Goal: Transaction & Acquisition: Book appointment/travel/reservation

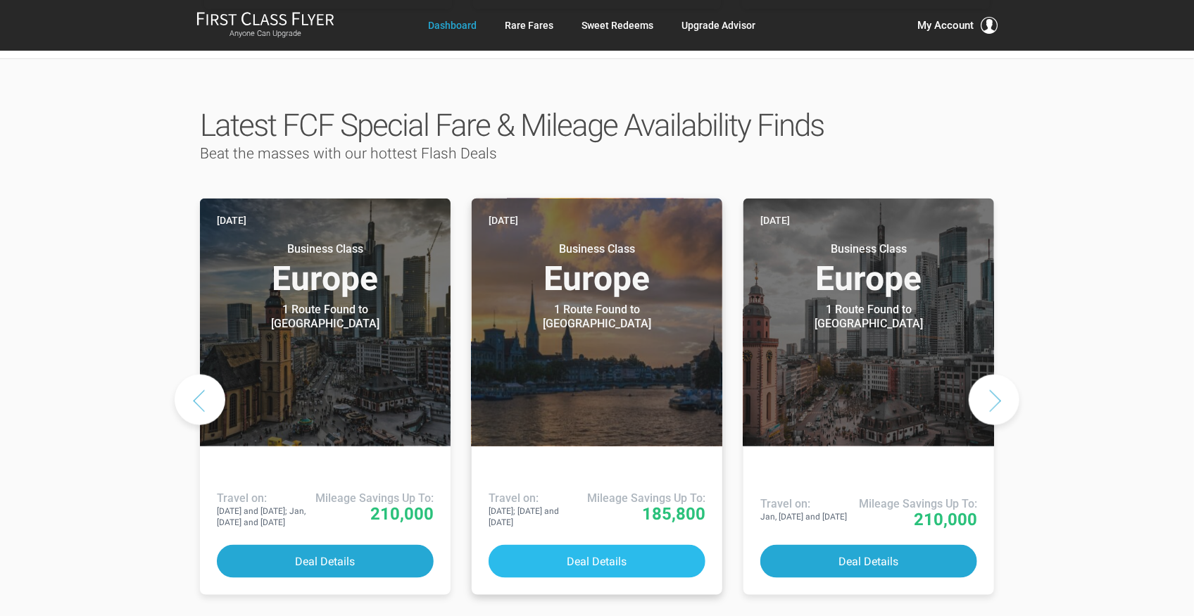
scroll to position [656, 0]
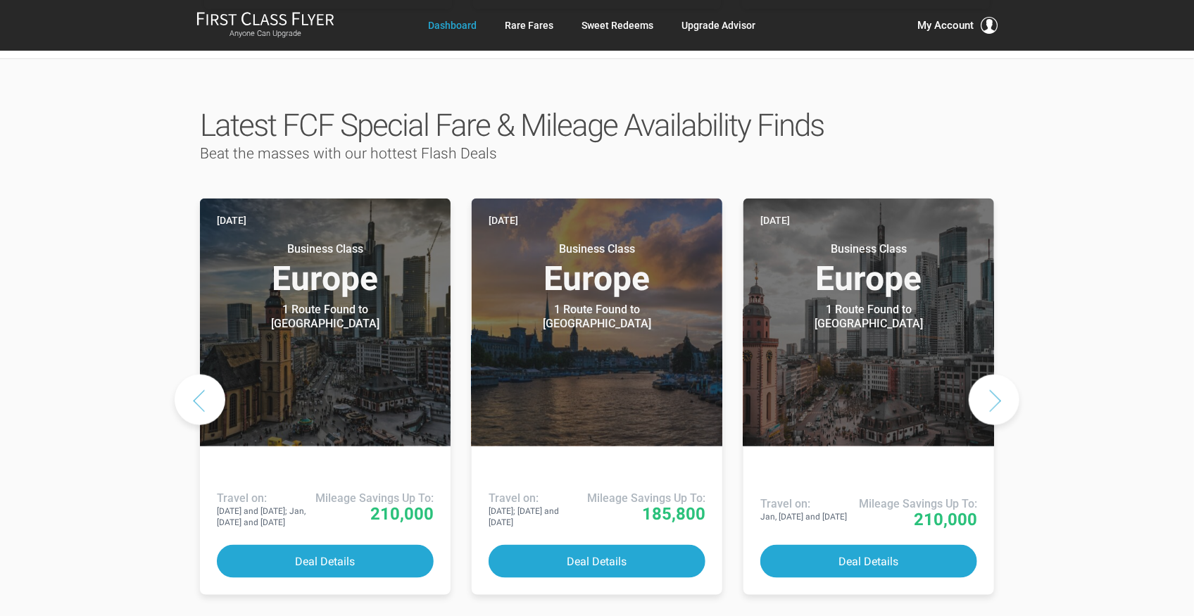
click at [1002, 375] on button "Next slide" at bounding box center [994, 400] width 51 height 51
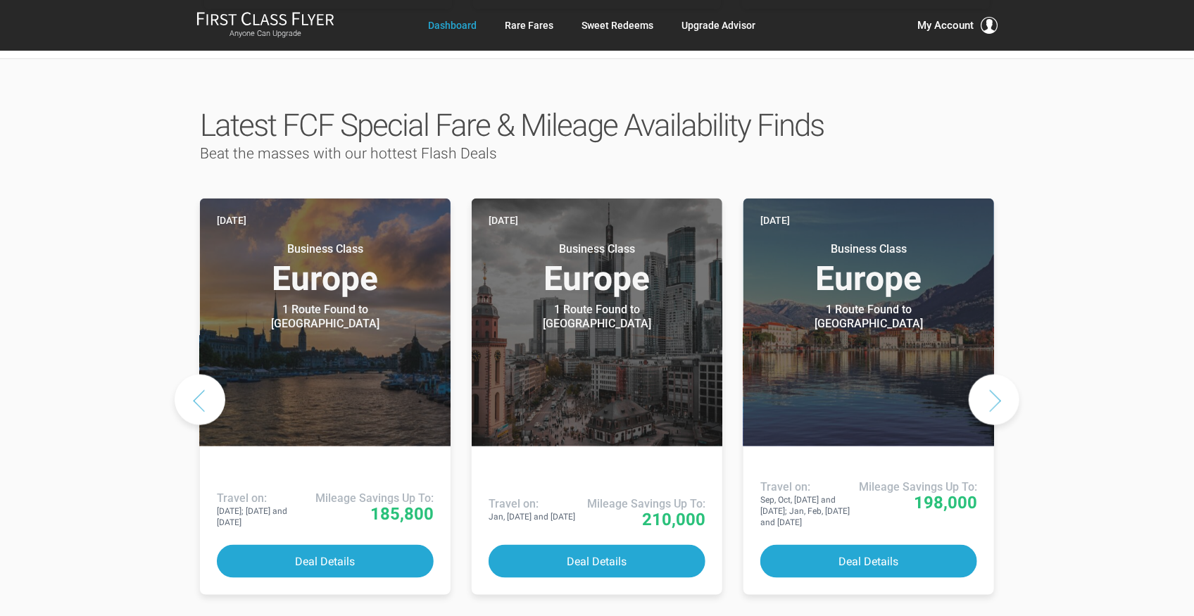
click at [1002, 375] on button "Next slide" at bounding box center [994, 400] width 51 height 51
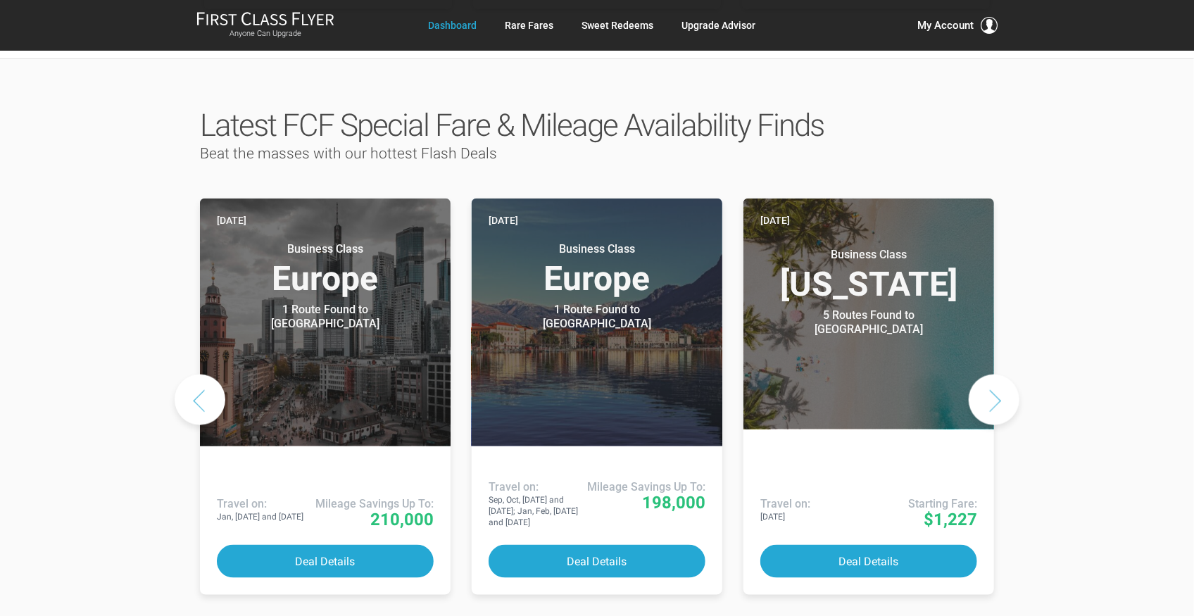
click at [1002, 375] on button "Next slide" at bounding box center [994, 400] width 51 height 51
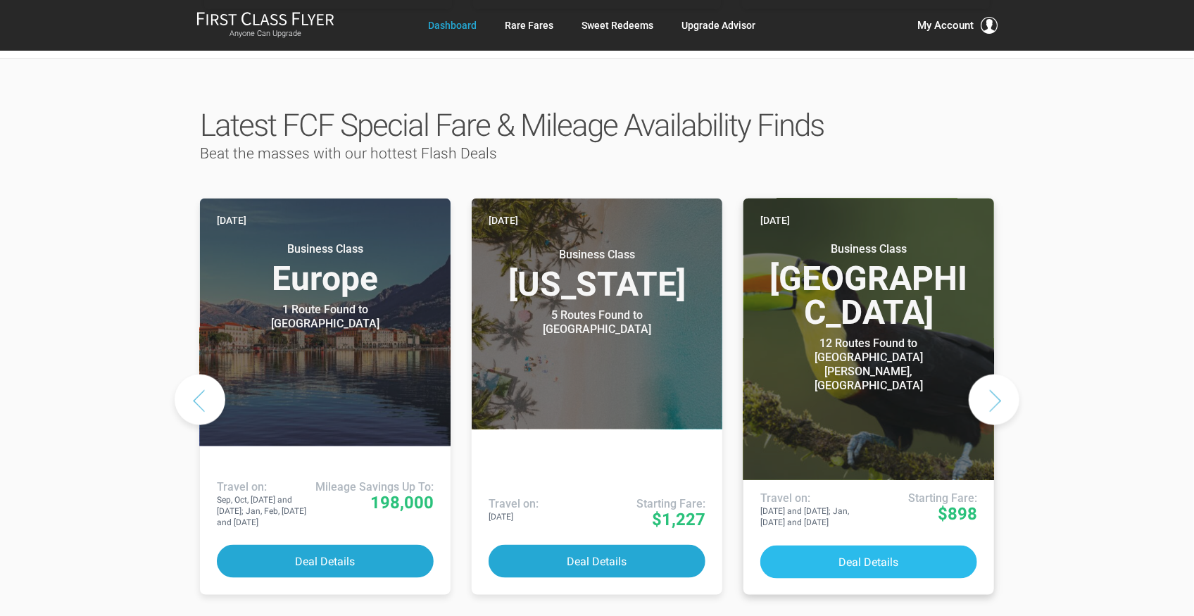
click at [860, 546] on button "Deal Details" at bounding box center [868, 562] width 217 height 33
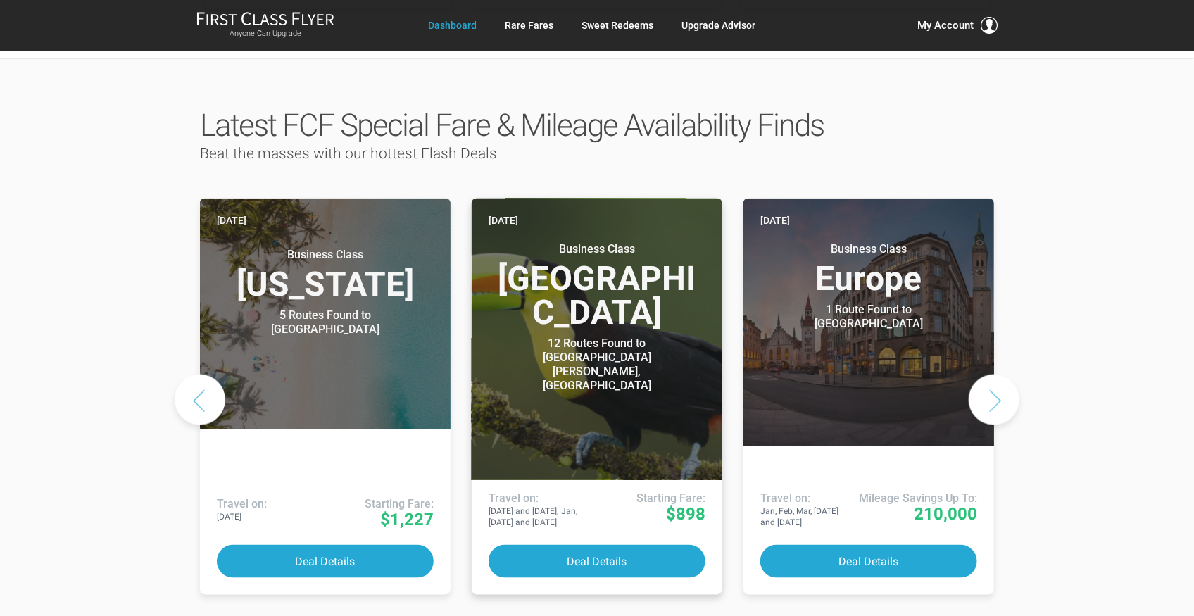
click at [622, 265] on h3 "Business Class [GEOGRAPHIC_DATA]" at bounding box center [597, 285] width 217 height 87
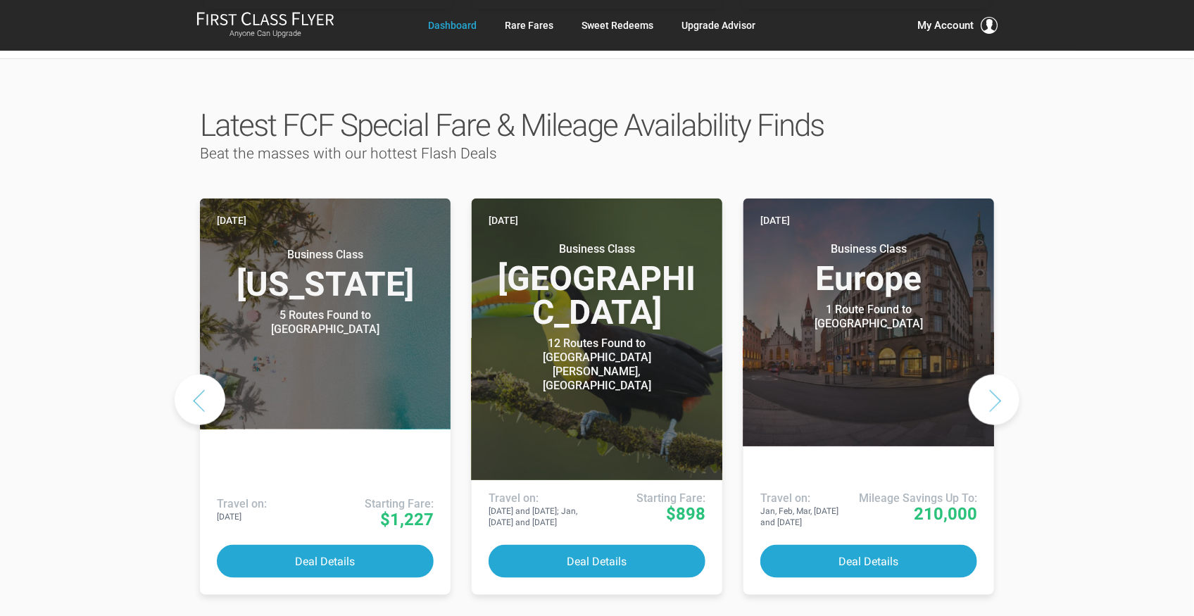
click at [1003, 375] on button "Next slide" at bounding box center [994, 400] width 51 height 51
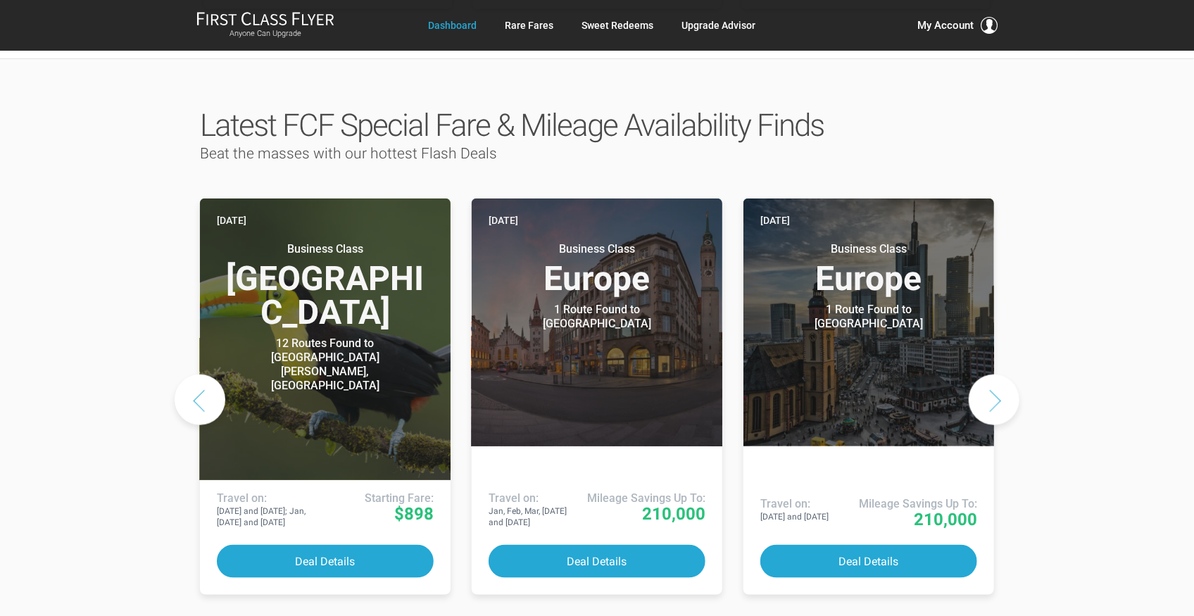
click at [1003, 375] on button "Next slide" at bounding box center [994, 400] width 51 height 51
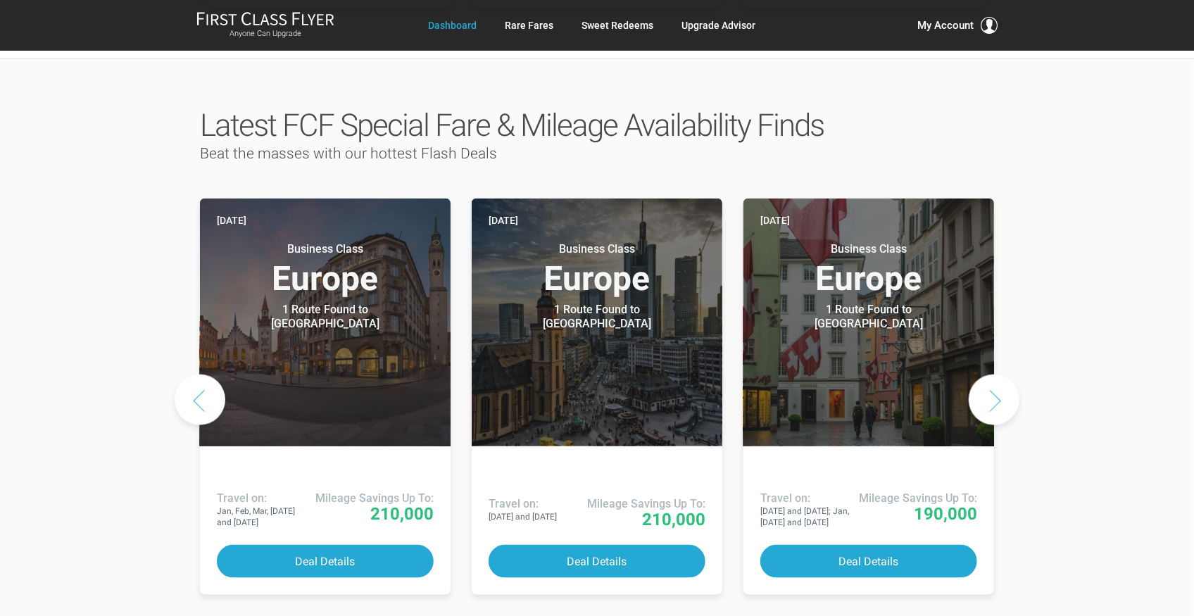
click at [1003, 375] on button "Next slide" at bounding box center [994, 400] width 51 height 51
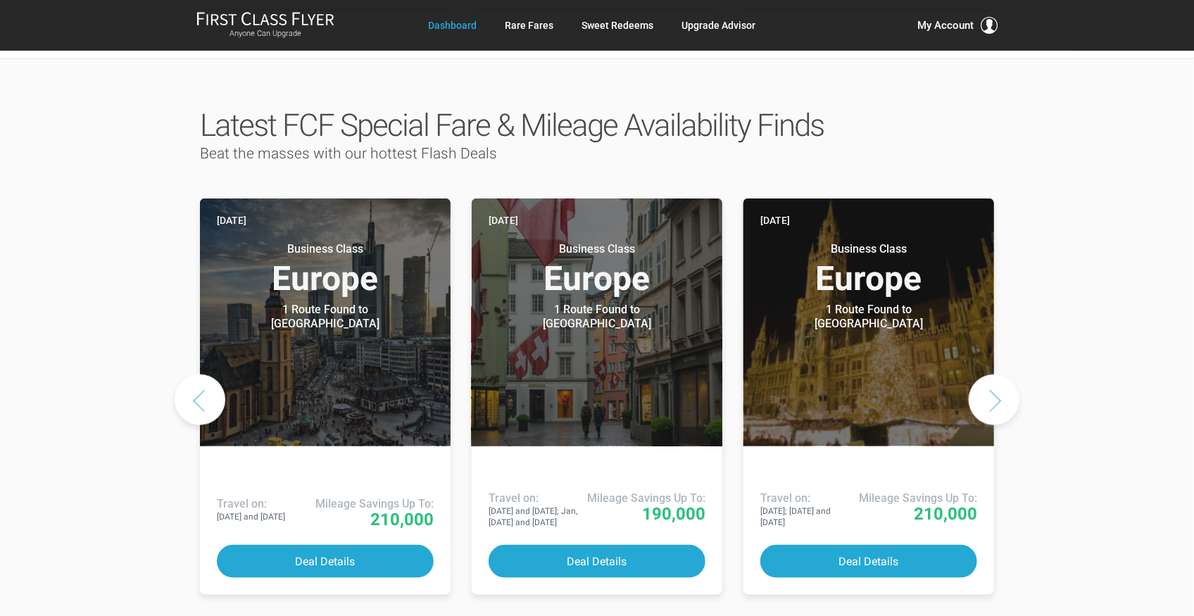
click at [1003, 375] on button "Next slide" at bounding box center [994, 400] width 51 height 51
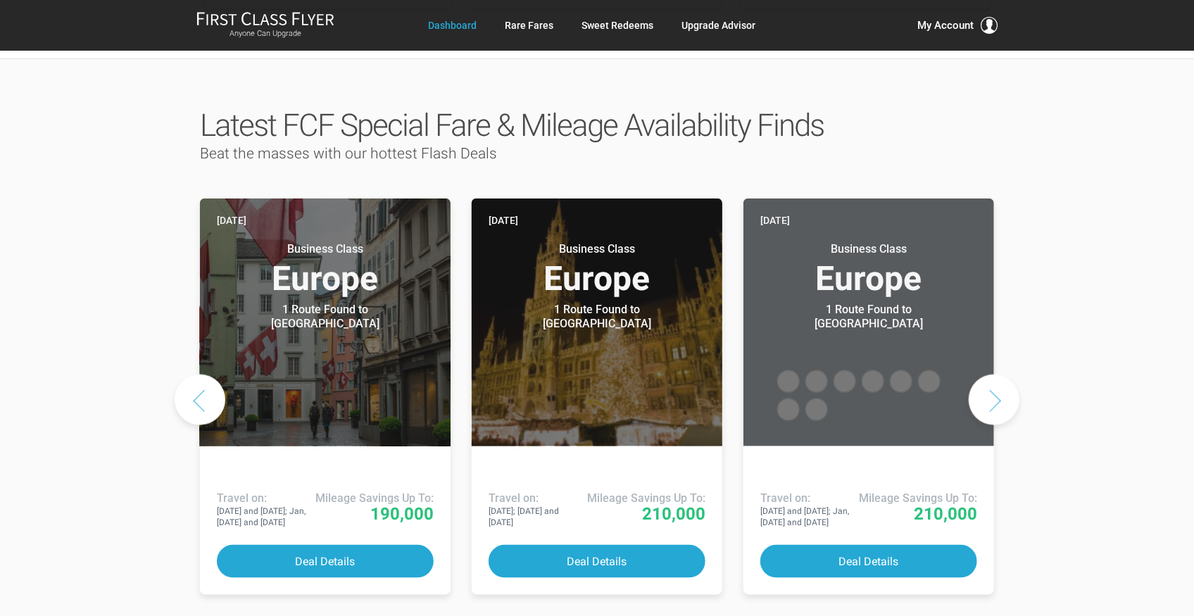
click at [1003, 375] on button "Next slide" at bounding box center [994, 400] width 51 height 51
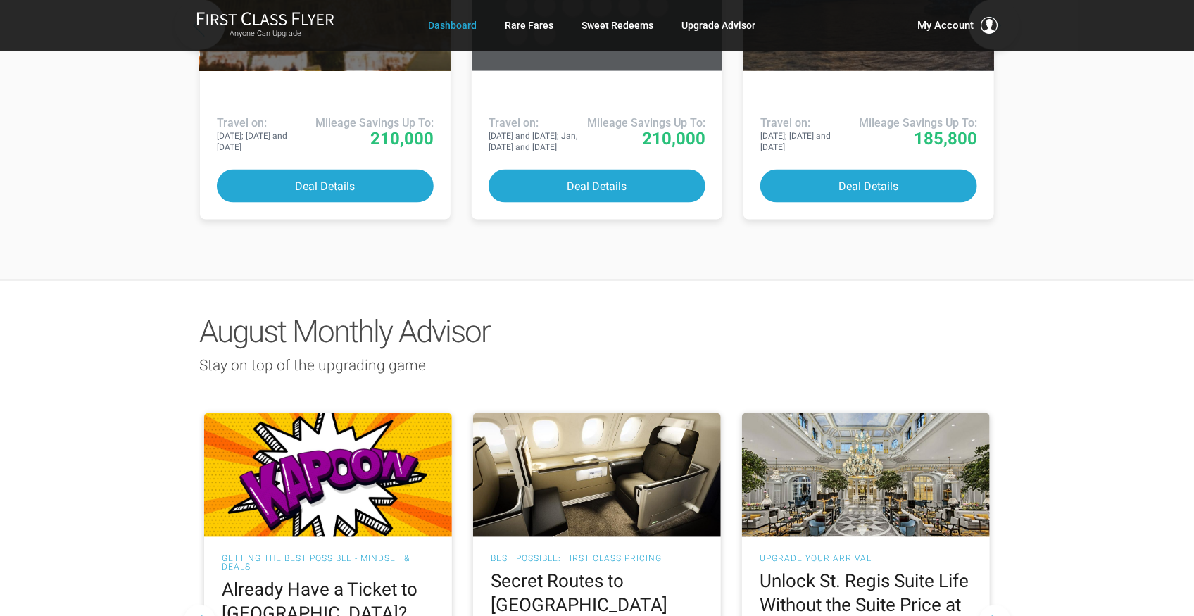
scroll to position [1031, 0]
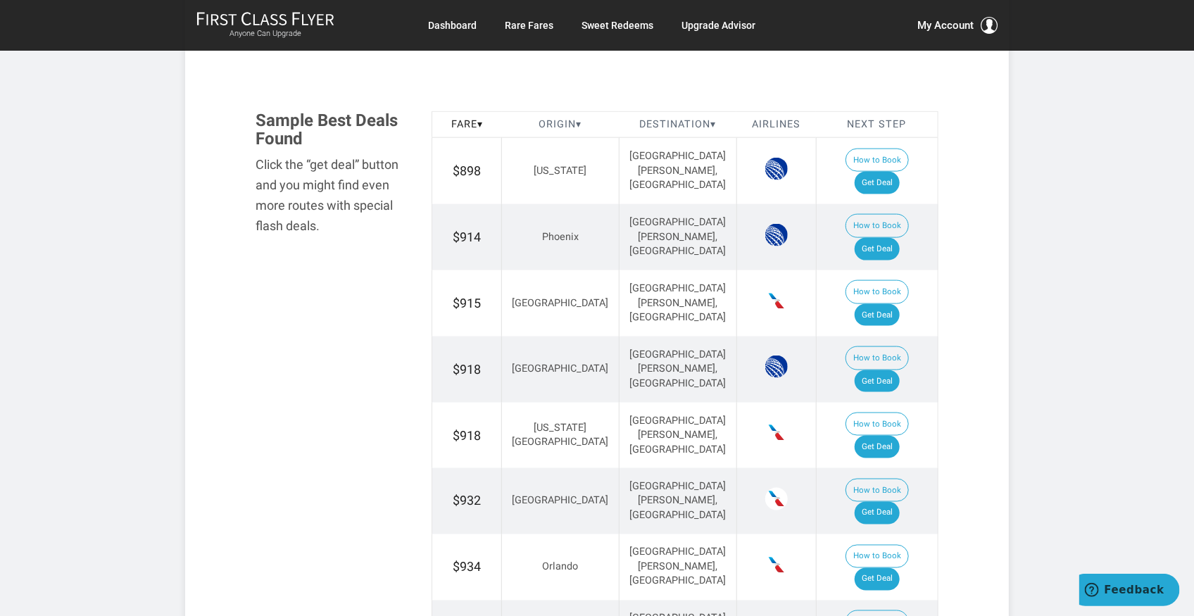
scroll to position [845, 0]
